Goal: Information Seeking & Learning: Learn about a topic

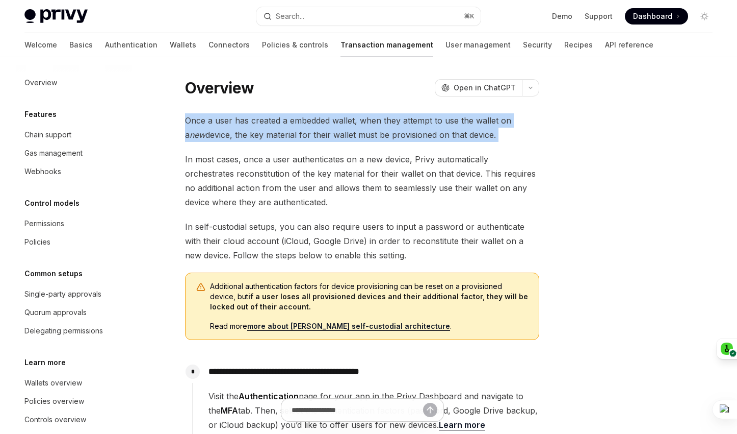
click at [379, 134] on span "Once a user has created a embedded wallet, when they attempt to use the wallet …" at bounding box center [362, 127] width 354 height 29
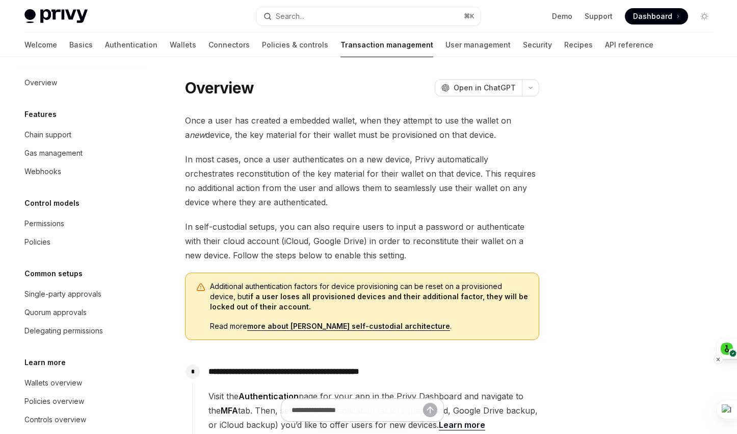
click at [719, 357] on icon at bounding box center [719, 359] width 8 height 8
click at [677, 368] on div "Hide on this site" at bounding box center [659, 369] width 49 height 8
click at [725, 326] on icon at bounding box center [727, 326] width 8 height 8
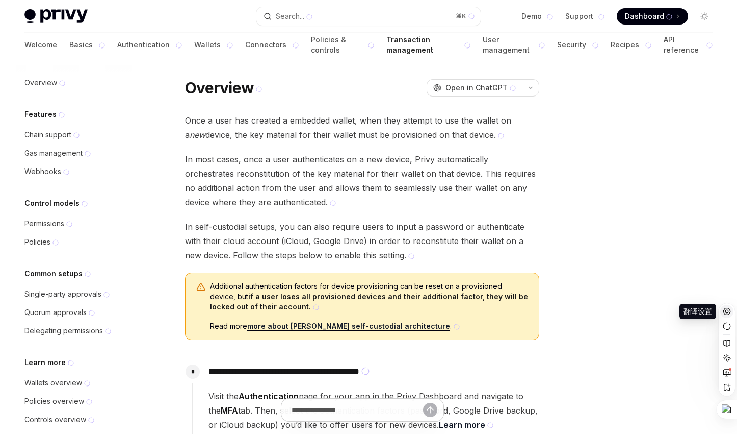
click at [727, 311] on icon at bounding box center [727, 311] width 8 height 8
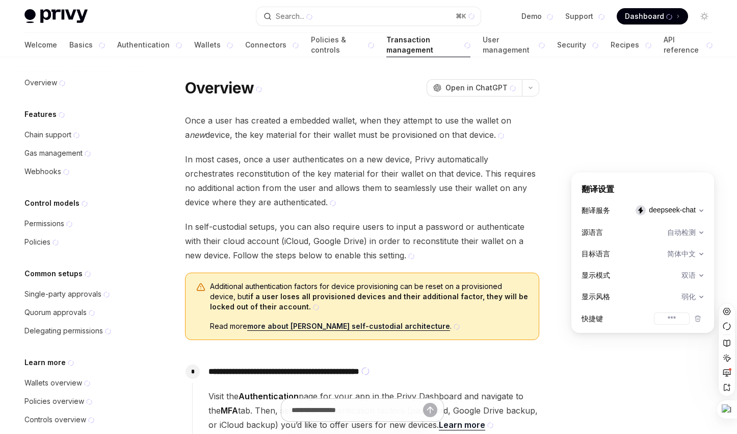
click at [642, 373] on div at bounding box center [643, 256] width 155 height 356
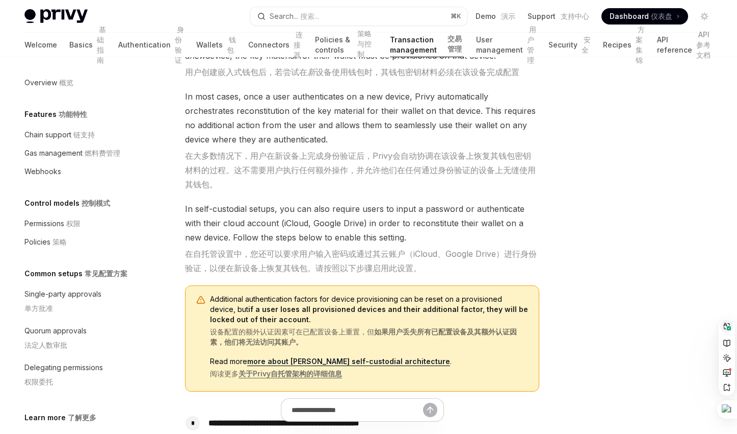
scroll to position [95, 0]
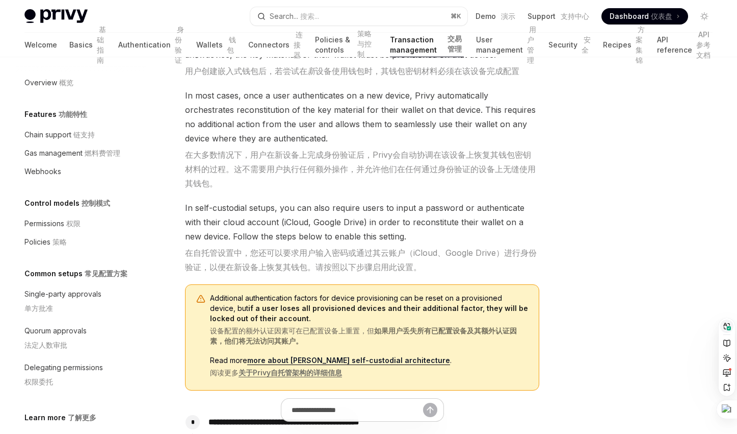
click at [376, 359] on link "more about Privy’s self-custodial architecture" at bounding box center [348, 359] width 203 height 9
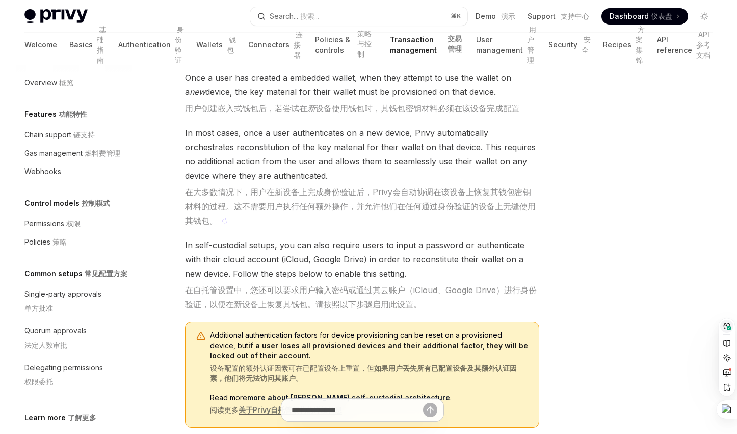
scroll to position [59, 0]
click at [235, 242] on span "In self-custodial setups, you can also require users to input a password or aut…" at bounding box center [362, 273] width 354 height 73
copy span "custodial"
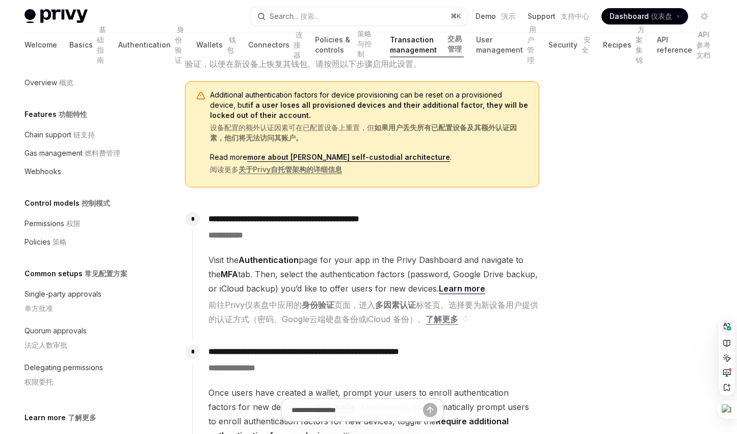
scroll to position [294, 0]
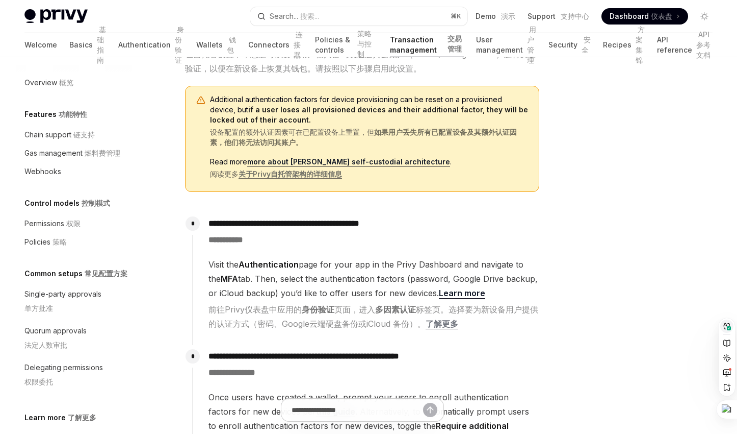
click at [388, 161] on link "more about Privy’s self-custodial architecture" at bounding box center [348, 161] width 203 height 9
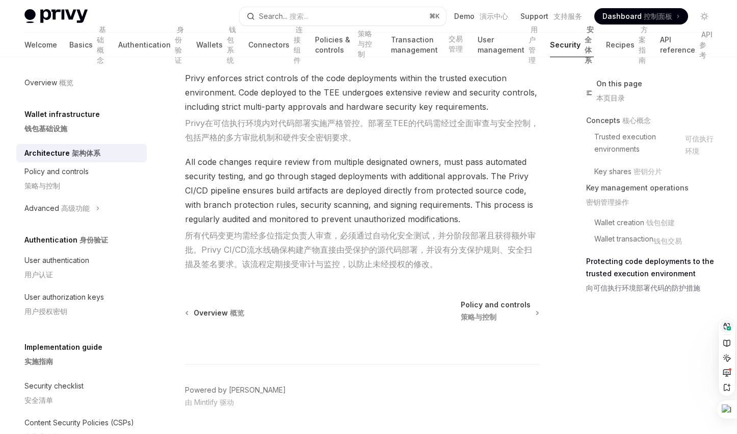
scroll to position [3153, 0]
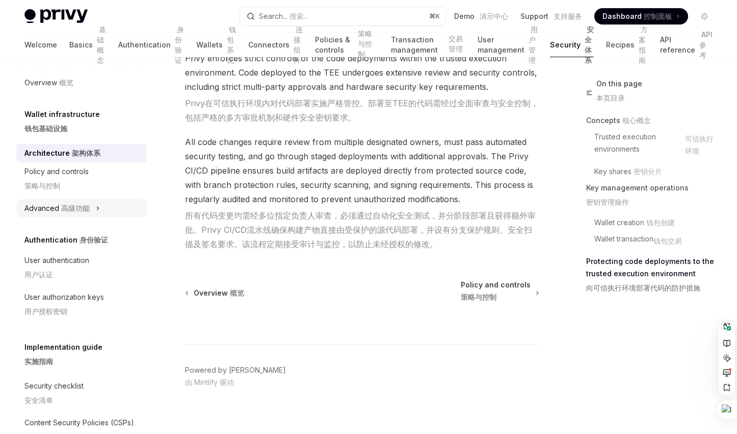
click at [100, 213] on button "Advanced 高级功能" at bounding box center [81, 208] width 131 height 18
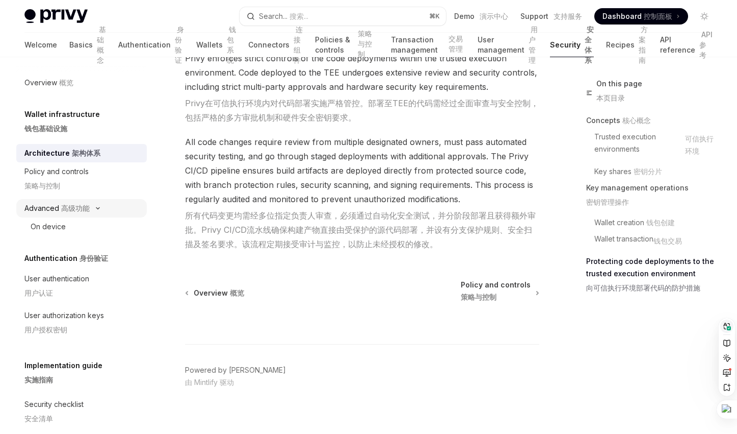
type textarea "*"
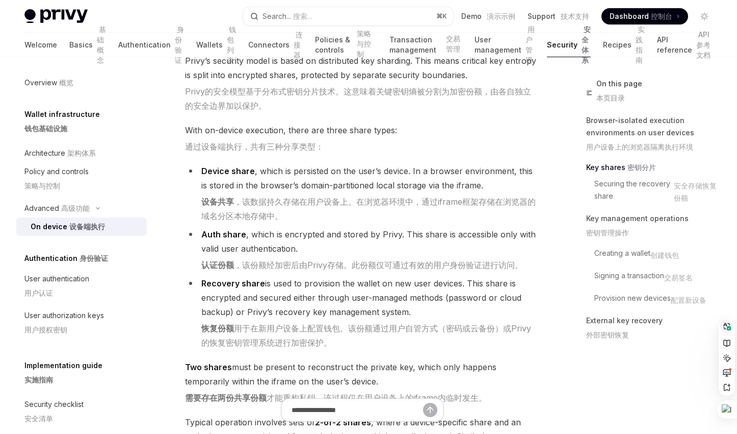
scroll to position [1115, 0]
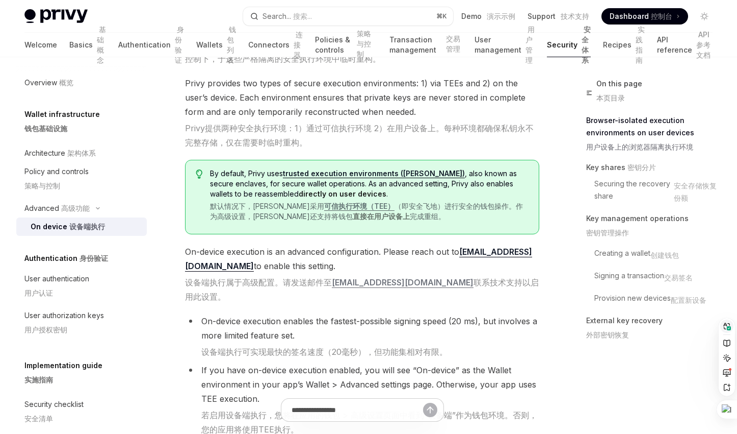
scroll to position [0, 0]
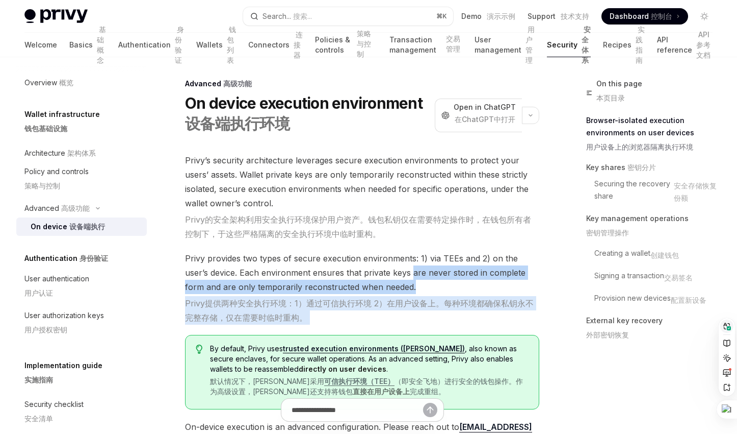
drag, startPoint x: 348, startPoint y: 320, endPoint x: 387, endPoint y: 265, distance: 67.1
click at [387, 265] on span "Privy provides two types of secure execution environments: 1) via TEEs and 2) o…" at bounding box center [362, 287] width 354 height 73
click at [391, 259] on span "Privy provides two types of secure execution environments: 1) via TEEs and 2) o…" at bounding box center [362, 287] width 354 height 73
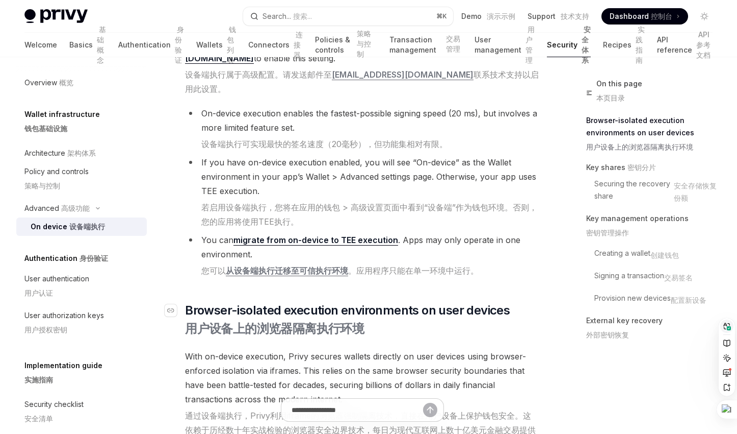
scroll to position [395, 0]
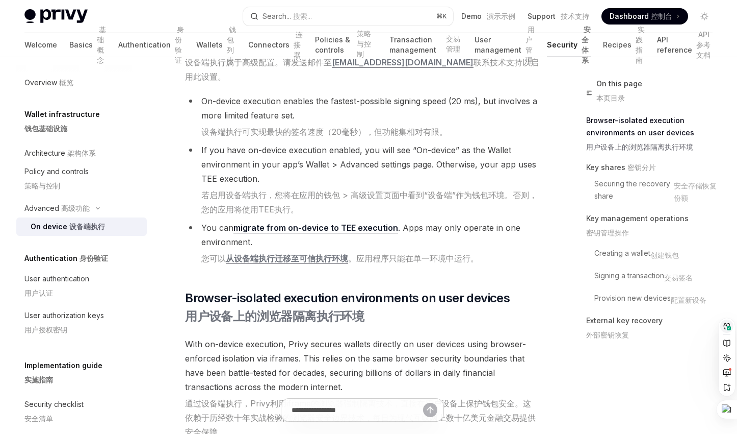
click at [367, 222] on link "migrate from on-device to TEE execution" at bounding box center [316, 227] width 165 height 11
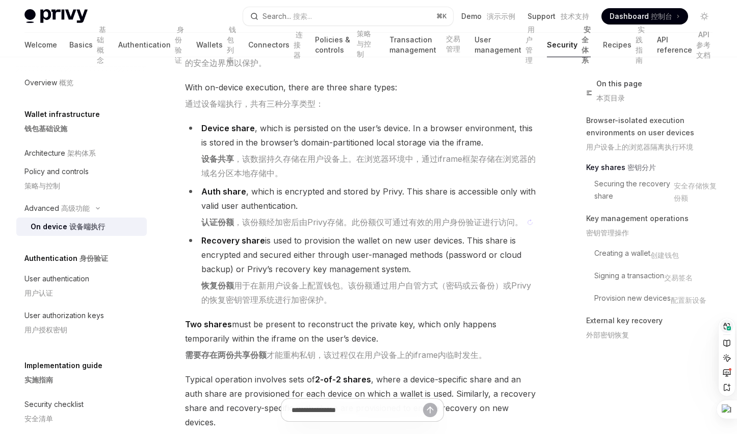
scroll to position [1159, 0]
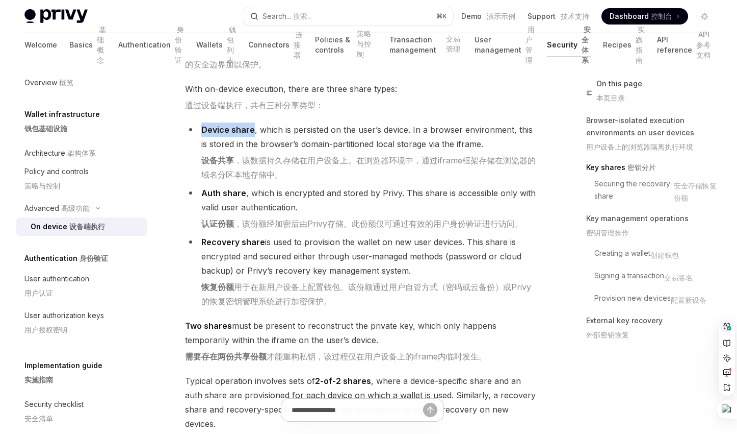
drag, startPoint x: 201, startPoint y: 116, endPoint x: 251, endPoint y: 116, distance: 50.0
click at [251, 124] on strong "Device share" at bounding box center [228, 129] width 54 height 10
copy strong "Device share"
drag, startPoint x: 202, startPoint y: 179, endPoint x: 244, endPoint y: 180, distance: 41.9
click at [244, 186] on li "Auth share , which is encrypted and stored by Privy. This share is accessible o…" at bounding box center [362, 208] width 354 height 45
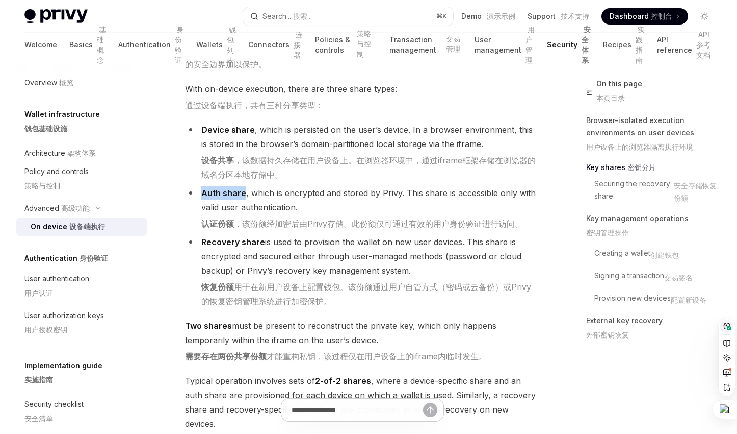
copy strong "Auth share"
drag, startPoint x: 202, startPoint y: 229, endPoint x: 262, endPoint y: 230, distance: 59.7
click at [263, 235] on li "Recovery share is used to provision the wallet on new user devices. This share …" at bounding box center [362, 271] width 354 height 73
copy strong "Recovery share"
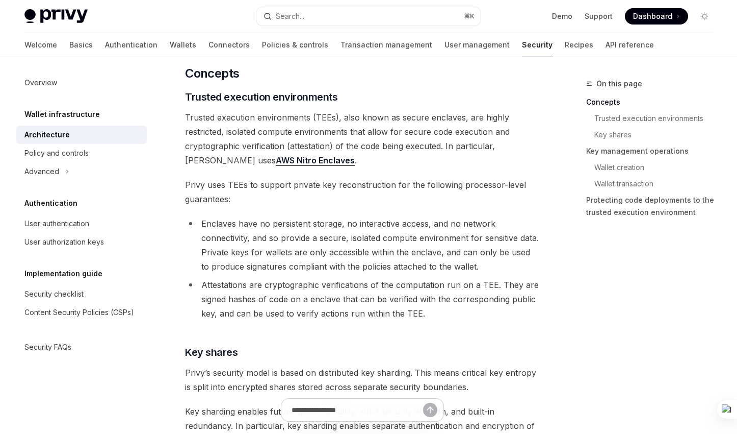
scroll to position [201, 0]
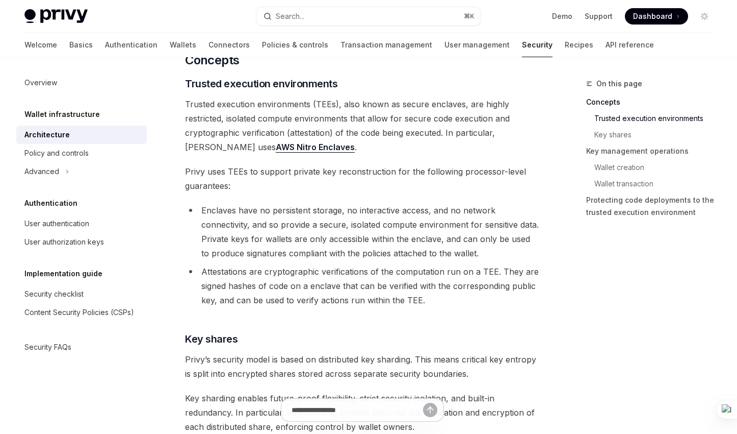
click at [384, 176] on span "Privy uses TEEs to support private key reconstruction for the following process…" at bounding box center [362, 178] width 354 height 29
click at [325, 3] on div "Privy Docs home page Search... ⌘ K Demo Support Dashboard Dashboard Search..." at bounding box center [368, 16] width 689 height 33
click at [325, 14] on button "Search... ⌘ K" at bounding box center [369, 16] width 224 height 18
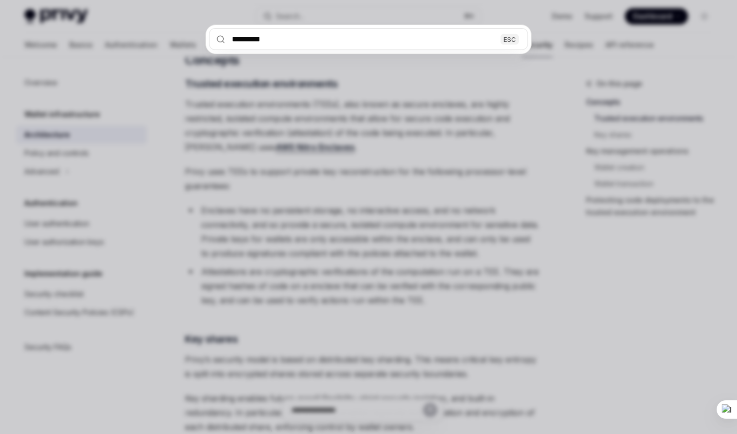
type input "*********"
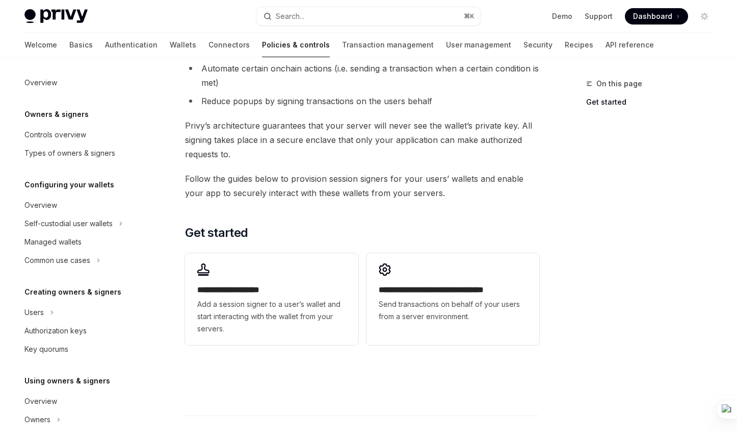
scroll to position [153, 0]
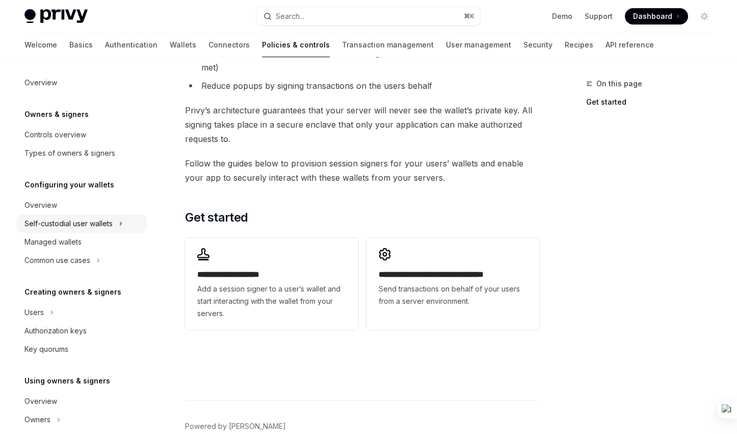
click at [63, 225] on div "Self-custodial user wallets" at bounding box center [68, 223] width 88 height 12
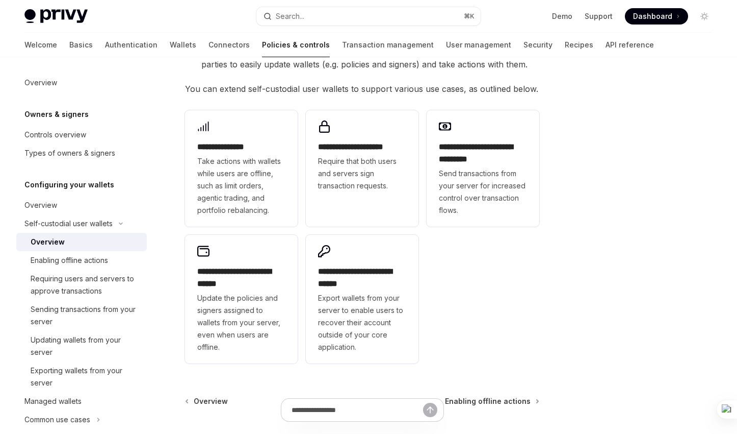
scroll to position [181, 0]
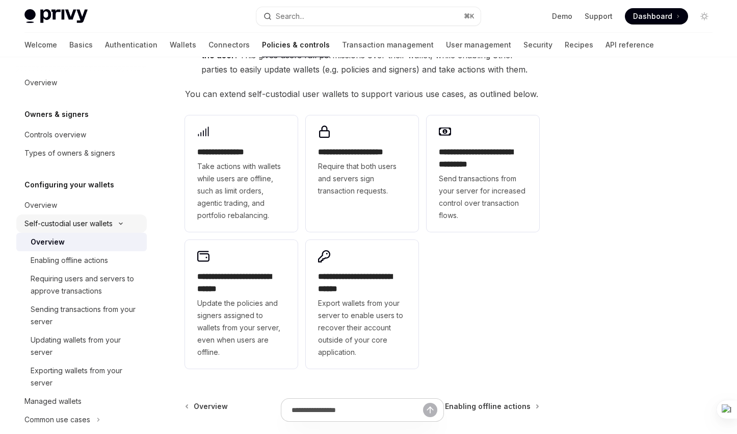
click at [94, 225] on div "Self-custodial user wallets" at bounding box center [68, 223] width 88 height 12
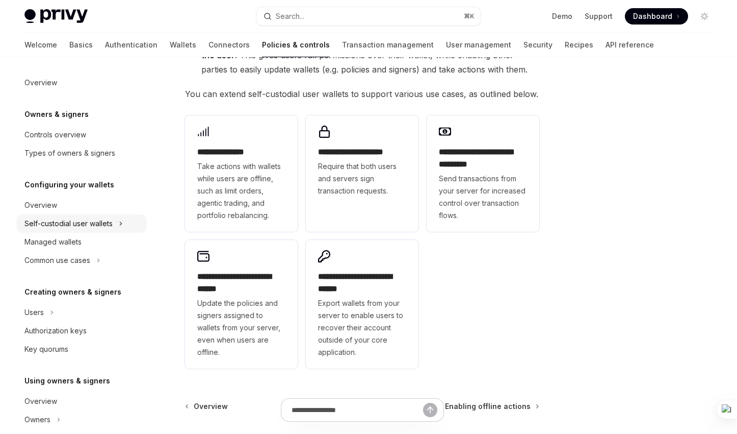
click at [94, 225] on div "Self-custodial user wallets" at bounding box center [68, 223] width 88 height 12
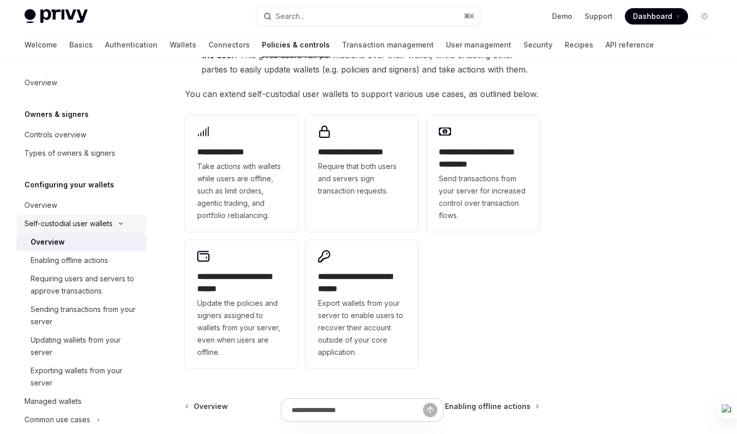
click at [95, 227] on div "Self-custodial user wallets" at bounding box center [68, 223] width 88 height 12
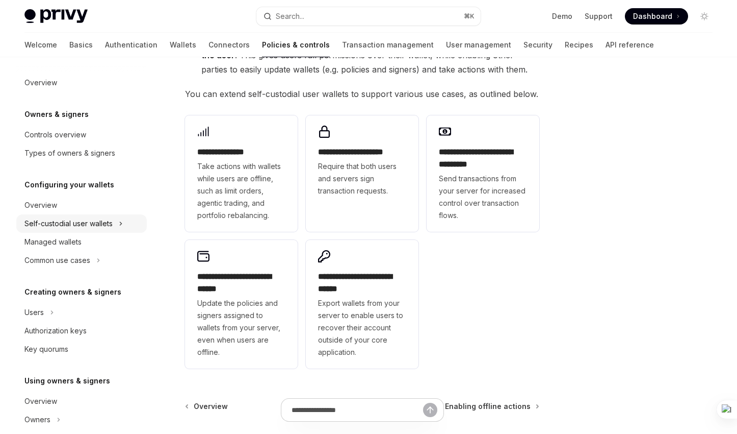
click at [95, 227] on div "Self-custodial user wallets" at bounding box center [68, 223] width 88 height 12
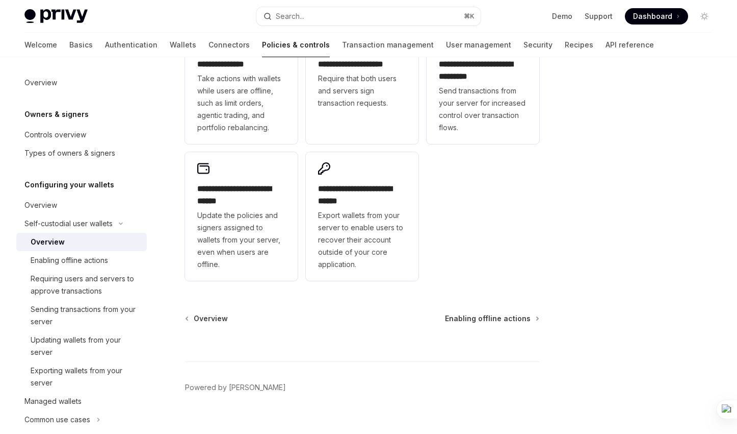
scroll to position [284, 0]
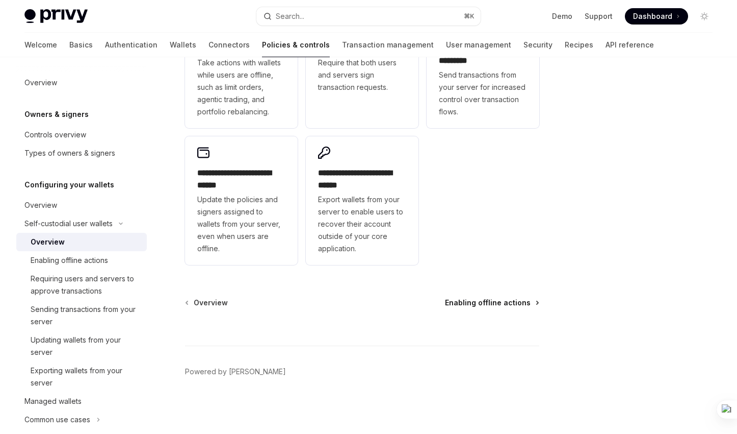
click at [493, 300] on span "Enabling offline actions" at bounding box center [488, 302] width 86 height 10
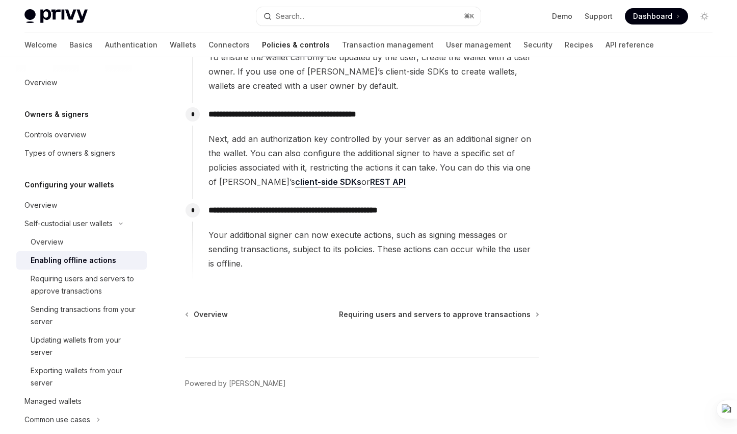
scroll to position [207, 0]
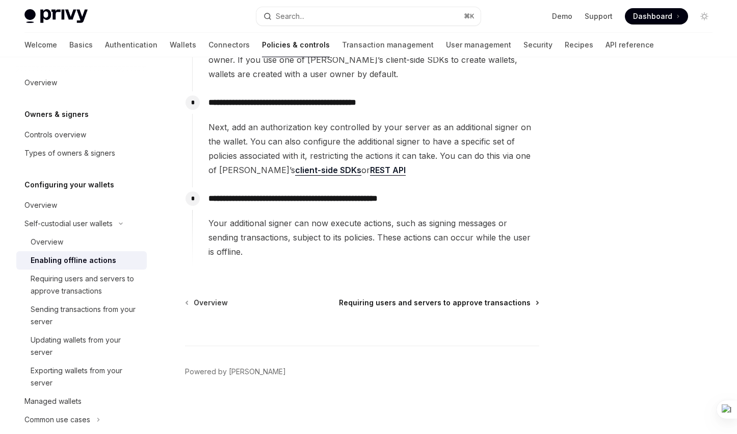
click at [473, 305] on span "Requiring users and servers to approve transactions" at bounding box center [435, 302] width 192 height 10
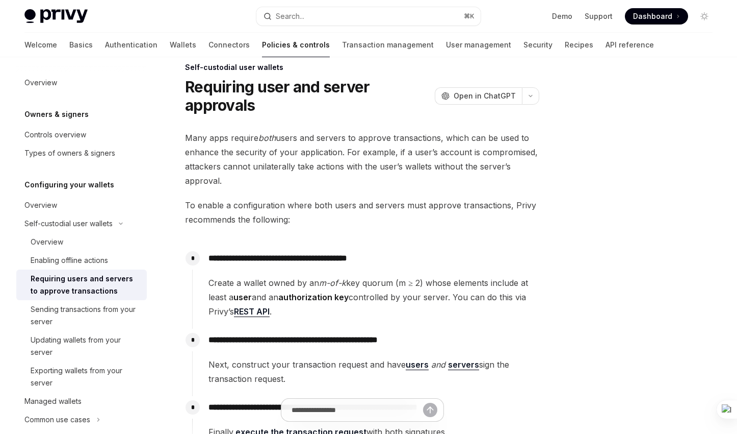
scroll to position [17, 0]
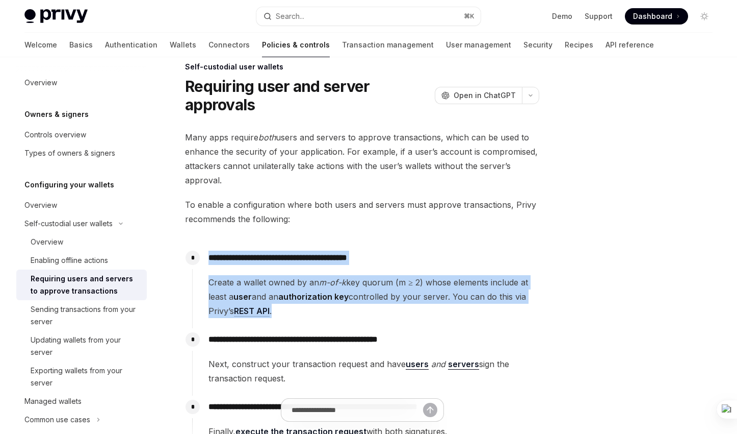
drag, startPoint x: 473, startPoint y: 305, endPoint x: 514, endPoint y: 231, distance: 84.5
click at [514, 231] on div "**********" at bounding box center [362, 289] width 354 height 318
click at [504, 327] on div "**********" at bounding box center [365, 287] width 347 height 82
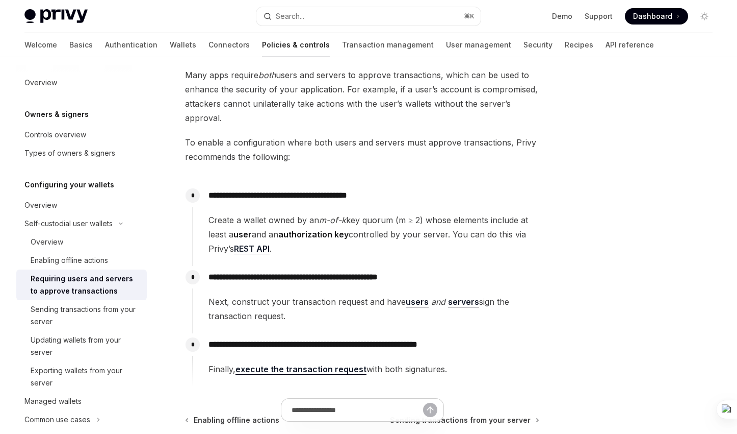
scroll to position [83, 0]
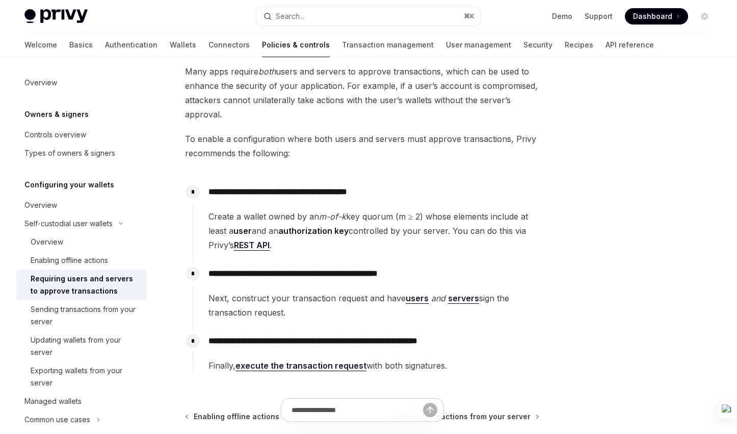
drag, startPoint x: 504, startPoint y: 327, endPoint x: 546, endPoint y: 248, distance: 89.0
click at [546, 248] on div "**********" at bounding box center [368, 260] width 705 height 573
click at [516, 317] on span "Next, construct your transaction request and have users and servers sign the tr…" at bounding box center [374, 305] width 330 height 29
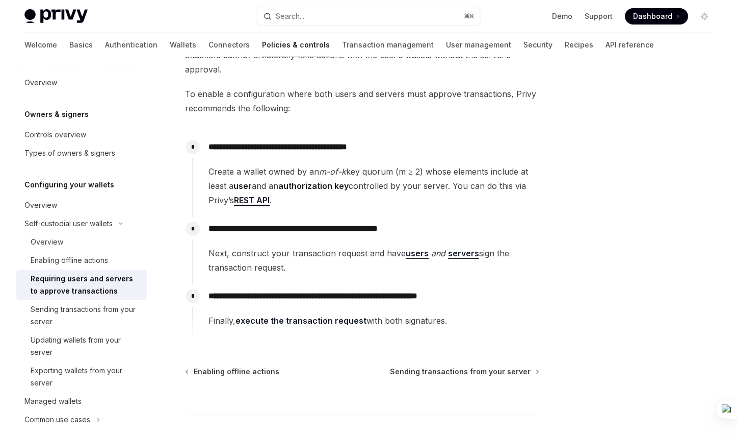
scroll to position [131, 0]
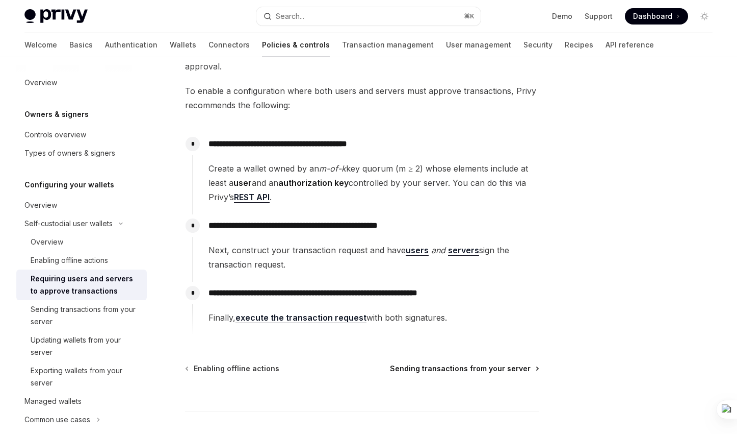
click at [492, 372] on span "Sending transactions from your server" at bounding box center [460, 368] width 141 height 10
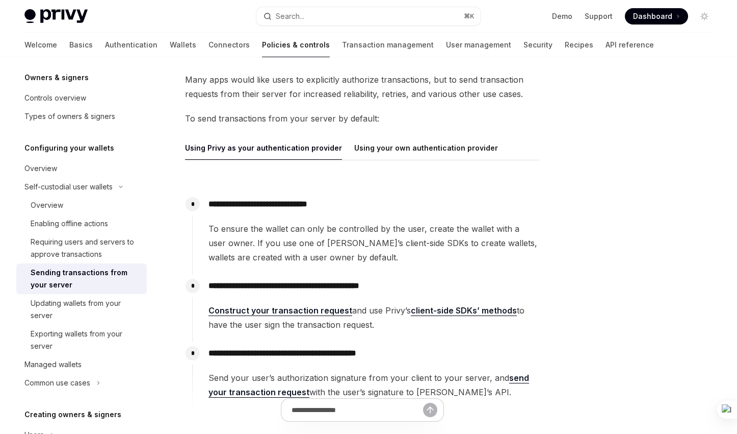
scroll to position [37, 0]
click at [94, 342] on div "Exporting wallets from your server" at bounding box center [86, 339] width 110 height 24
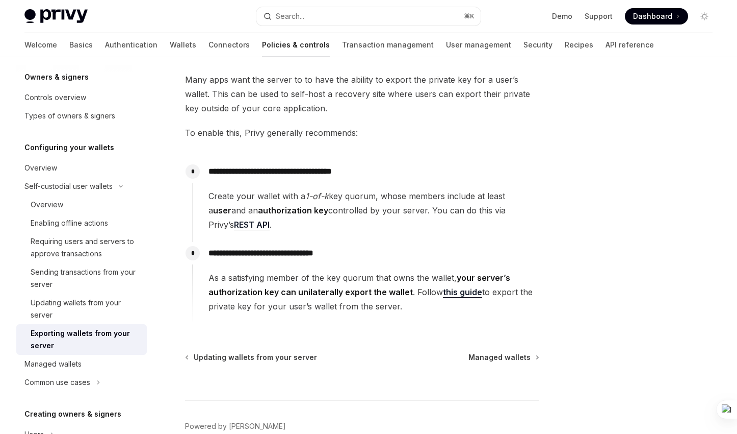
scroll to position [111, 0]
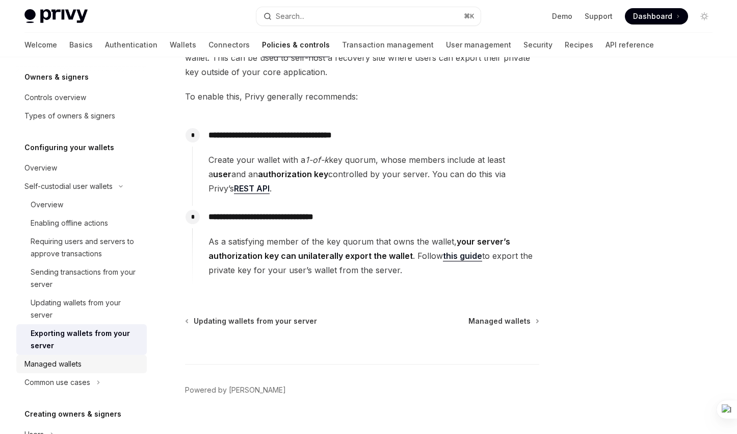
click at [93, 360] on div "Managed wallets" at bounding box center [82, 364] width 116 height 12
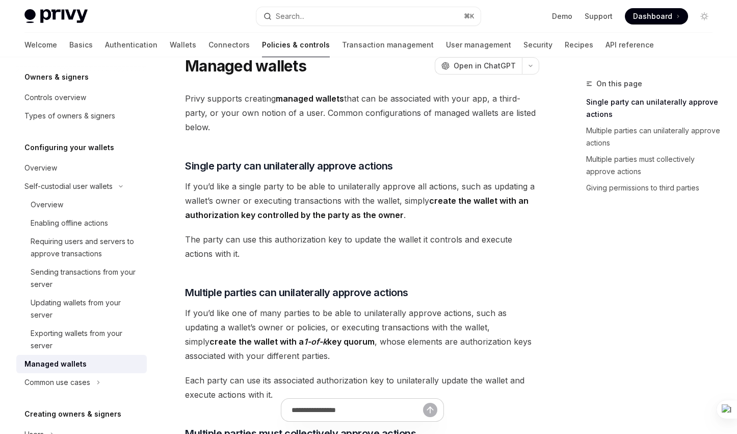
scroll to position [48, 0]
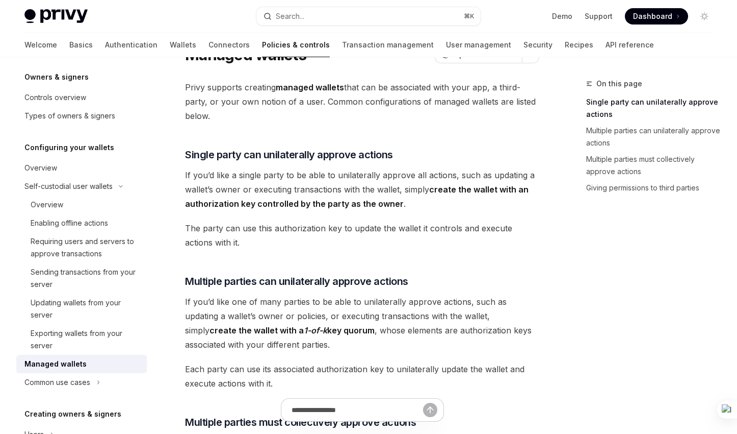
click at [576, 347] on div "On this page Single party can unilaterally approve actions Multiple parties can…" at bounding box center [643, 256] width 155 height 356
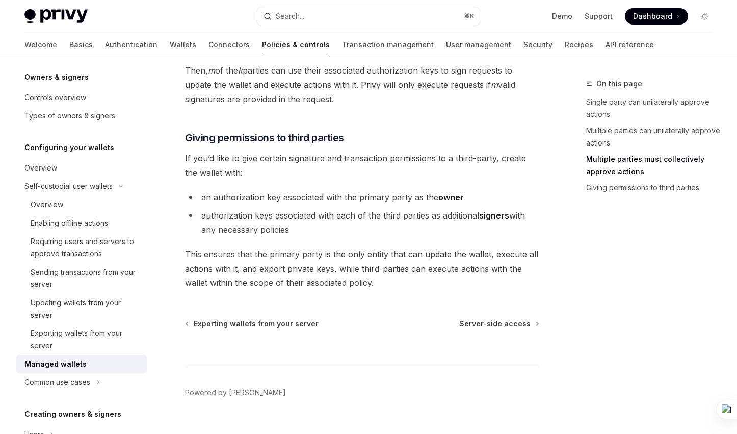
scroll to position [518, 0]
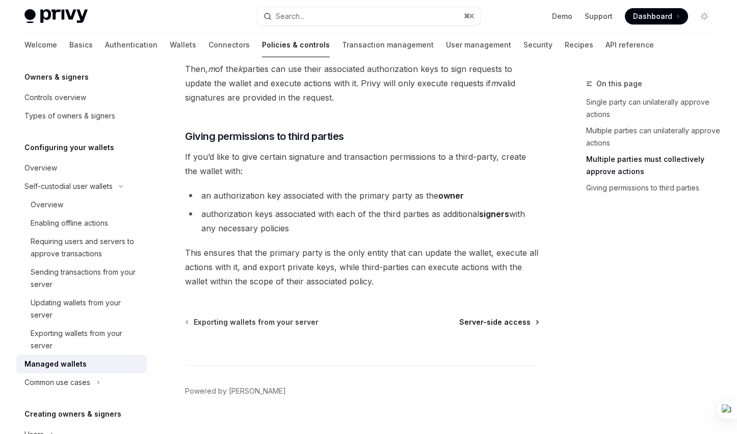
click at [524, 324] on span "Server-side access" at bounding box center [495, 322] width 71 height 10
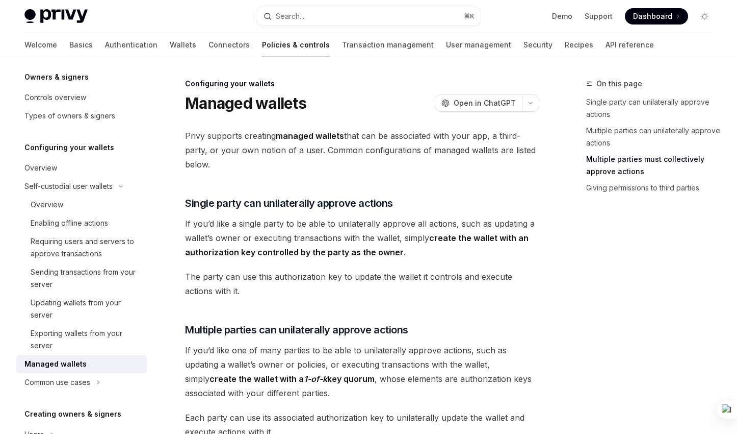
type textarea "*"
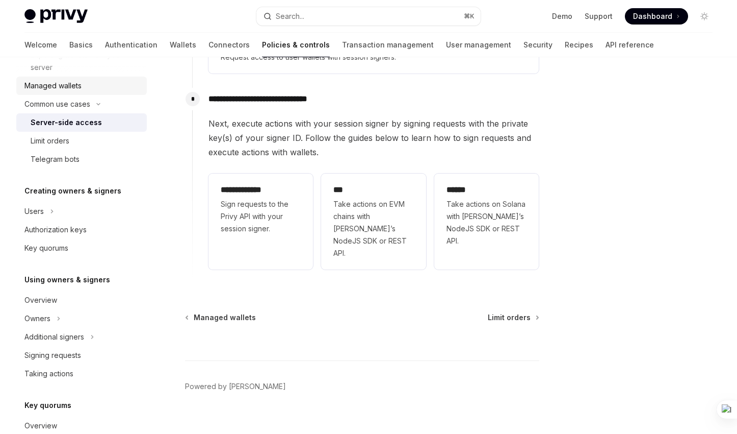
scroll to position [316, 0]
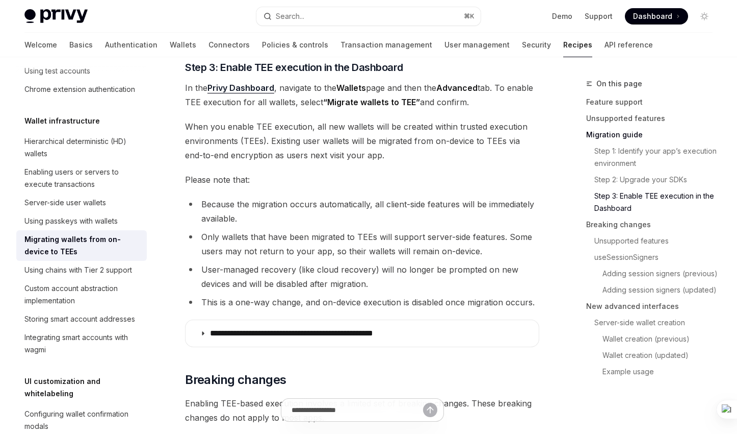
scroll to position [1086, 0]
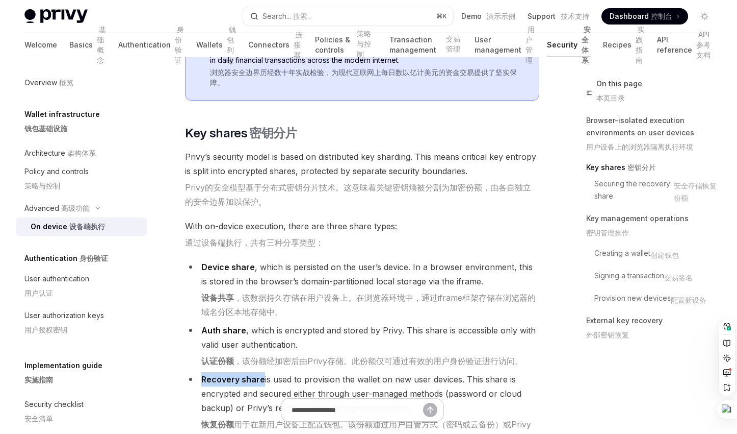
scroll to position [1218, 0]
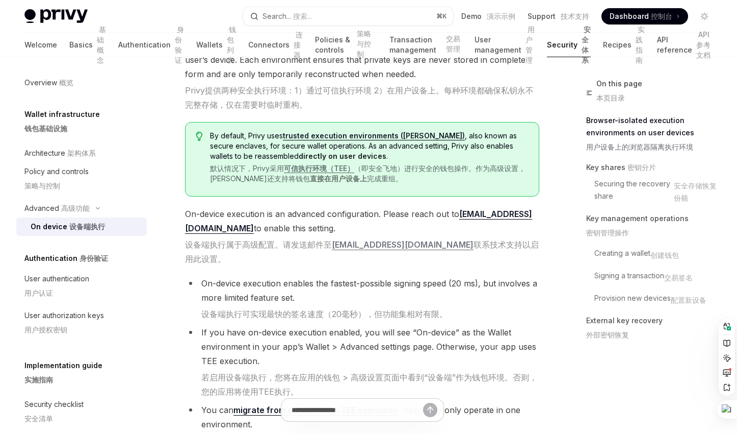
scroll to position [0, 0]
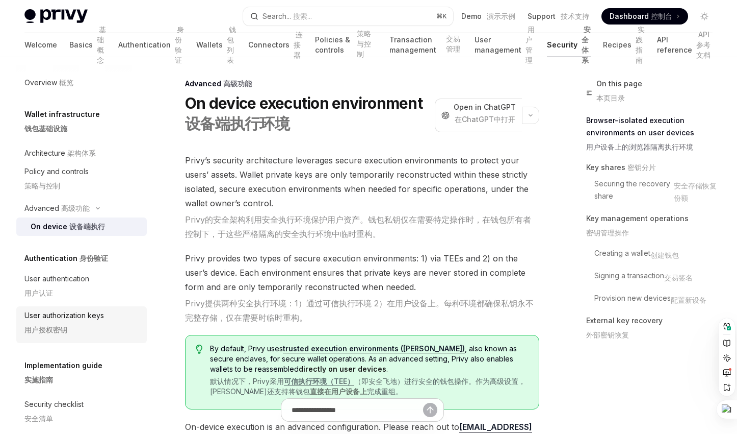
click at [107, 310] on div "User authorization keys 用户授权密钥" at bounding box center [82, 324] width 116 height 31
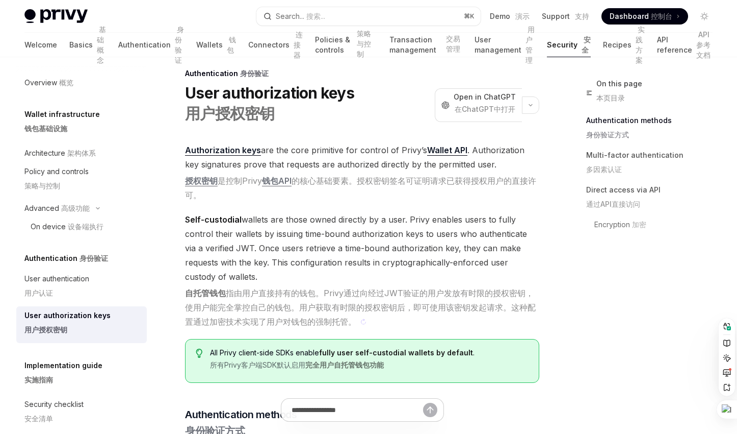
scroll to position [19, 0]
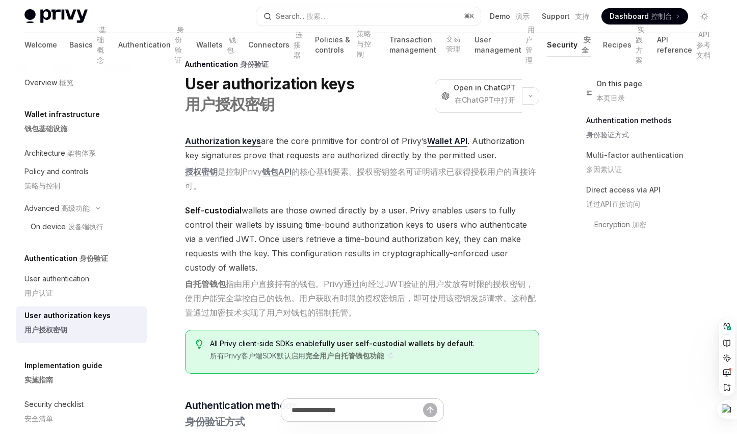
click at [282, 355] on sider-trans-text "所有Privy客户端SDK默认启用 完全用户自托管钱包功能" at bounding box center [297, 355] width 174 height 9
click at [293, 355] on sider-trans-text "所有Privy客户端SDK默认启用 完全用户自托管钱包功能" at bounding box center [297, 355] width 174 height 9
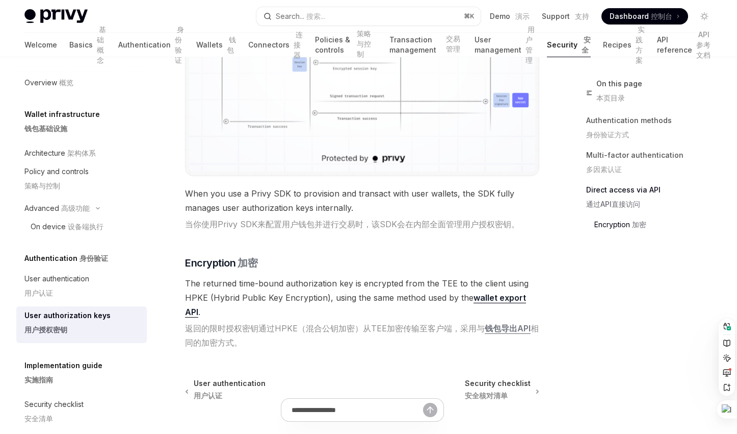
scroll to position [1484, 0]
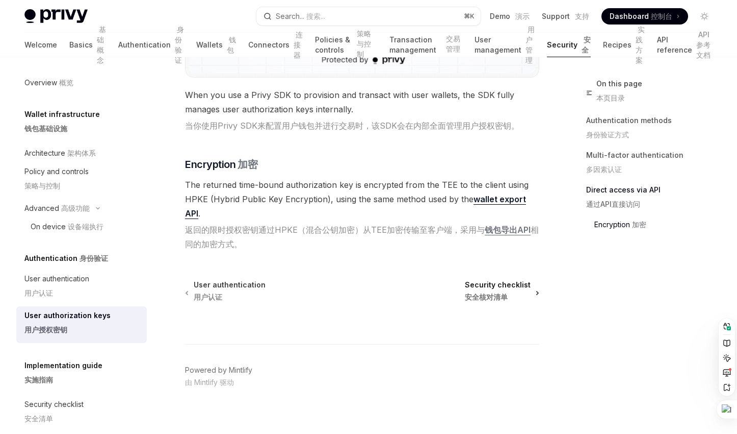
click at [497, 279] on span "Security checklist 安全核对清单" at bounding box center [498, 292] width 66 height 27
type textarea "*"
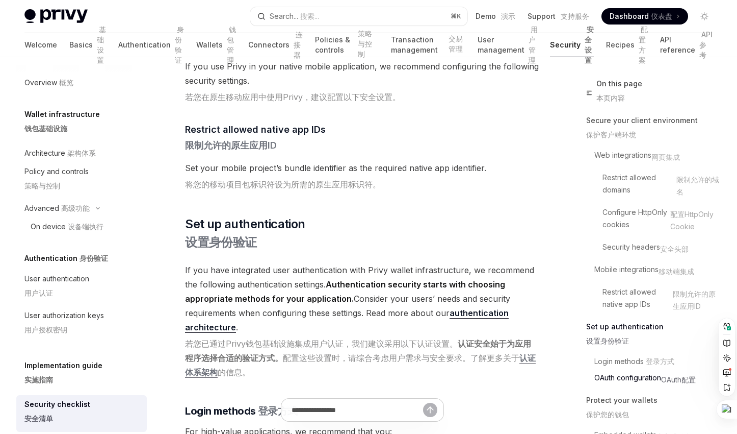
scroll to position [1204, 0]
